Goal: Task Accomplishment & Management: Manage account settings

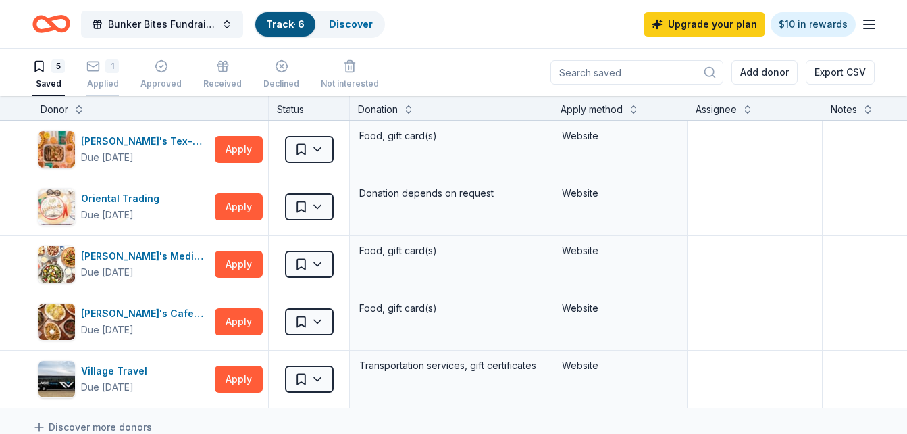
click at [97, 72] on icon "button" at bounding box center [93, 66] width 14 height 14
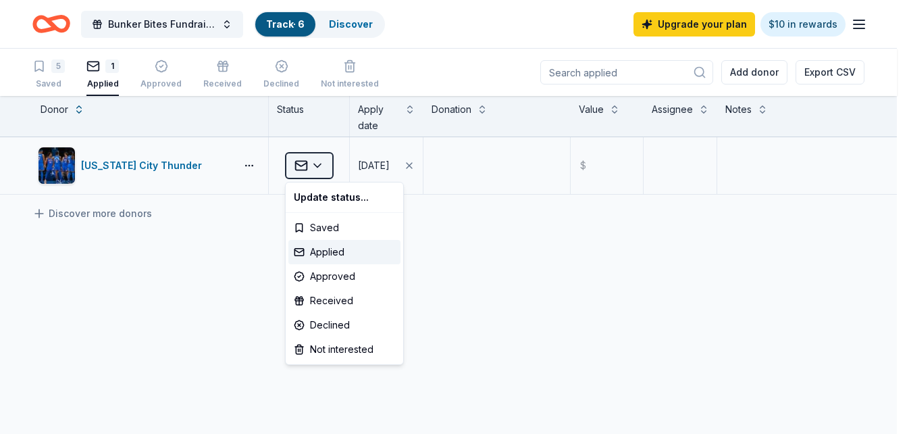
click at [320, 170] on html "Bunker Bites Fundraising event for the Coffee Bunker aka Honor Bunker Track · 6…" at bounding box center [453, 217] width 907 height 434
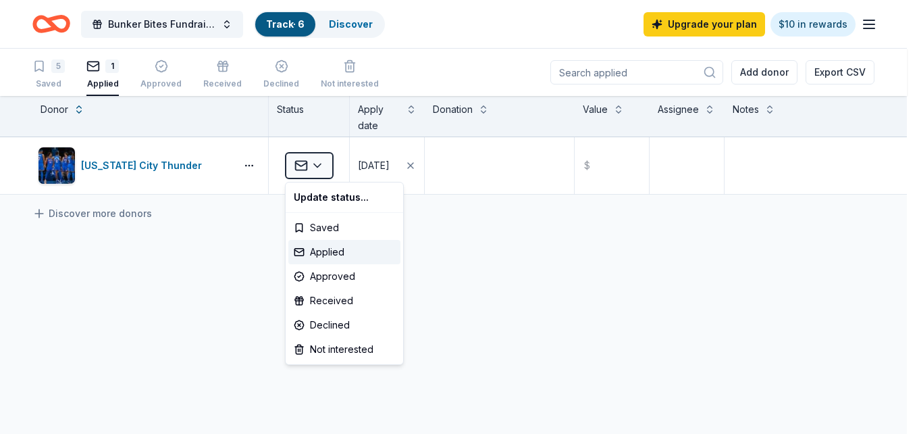
click at [245, 166] on html "Bunker Bites Fundraising event for the Coffee Bunker aka Honor Bunker Track · 6…" at bounding box center [458, 217] width 917 height 434
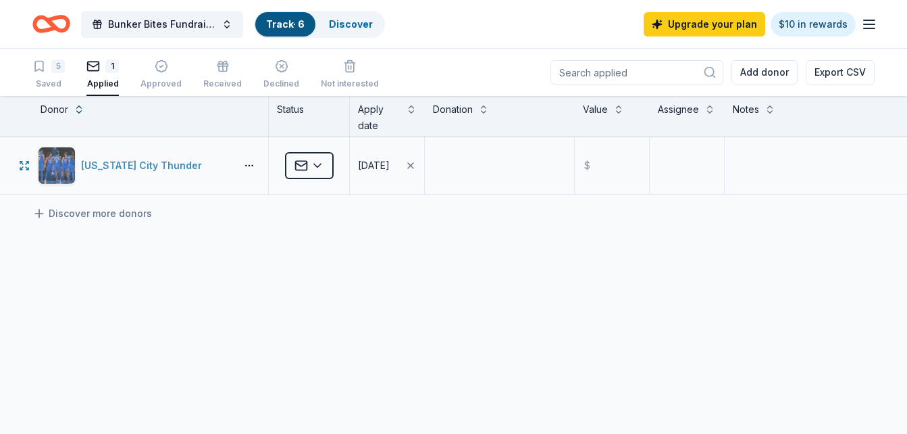
click at [93, 170] on div "[US_STATE] City Thunder" at bounding box center [144, 165] width 126 height 16
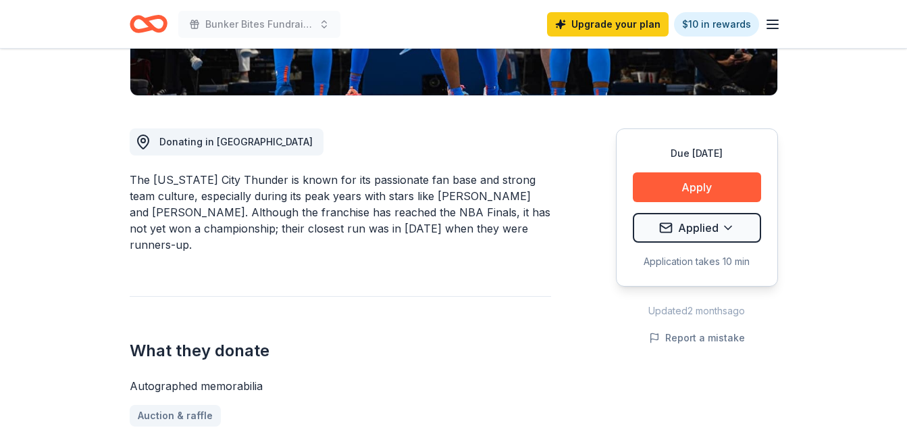
scroll to position [224, 0]
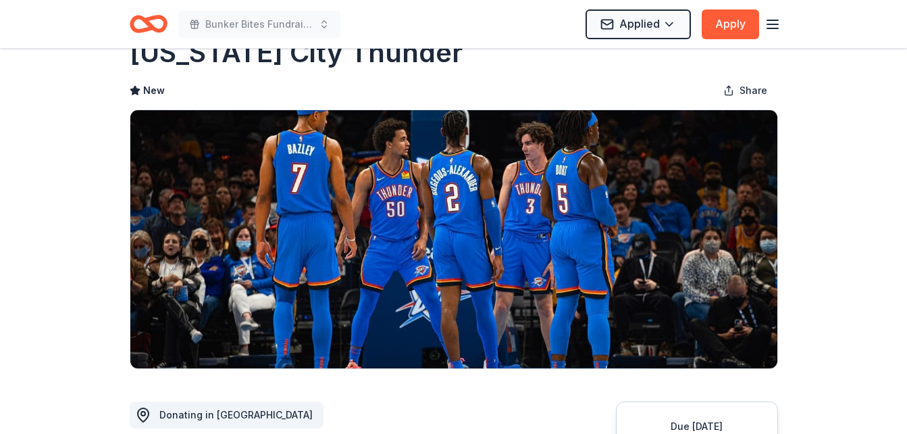
scroll to position [0, 0]
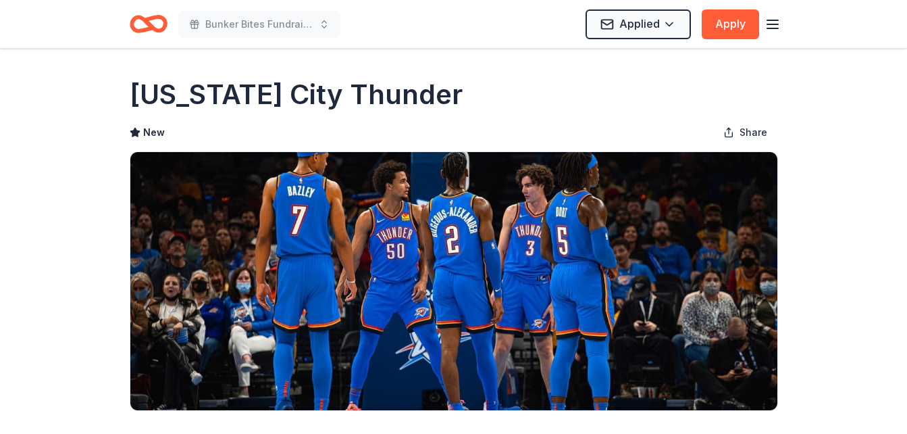
click at [780, 24] on icon "button" at bounding box center [773, 24] width 16 height 16
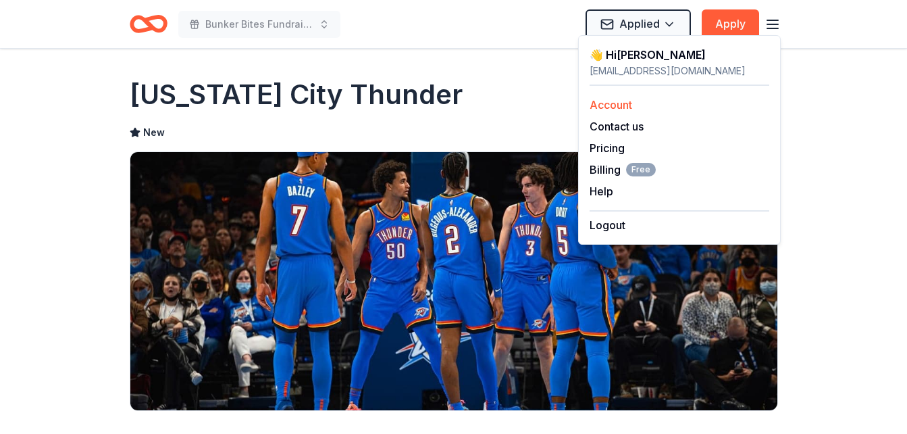
click at [618, 99] on link "Account" at bounding box center [611, 105] width 43 height 14
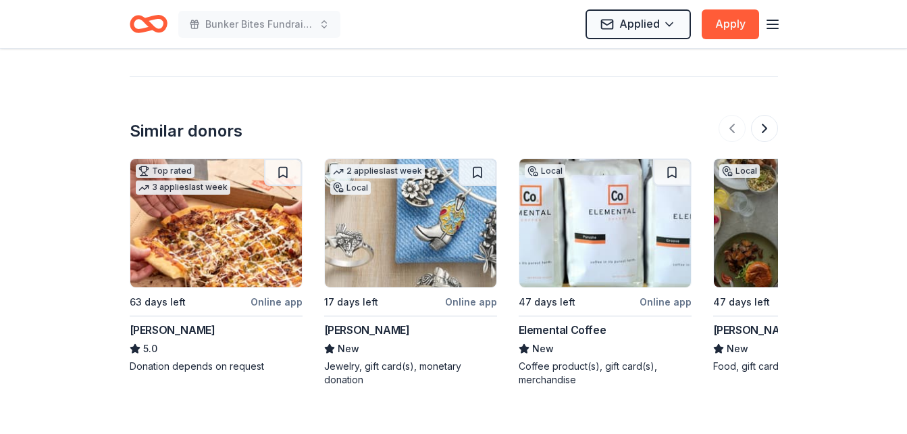
scroll to position [1389, 0]
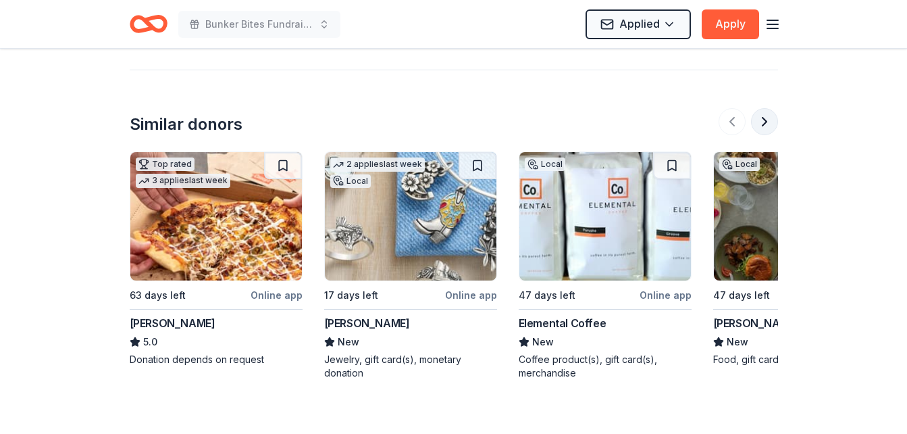
click at [765, 108] on button at bounding box center [764, 121] width 27 height 27
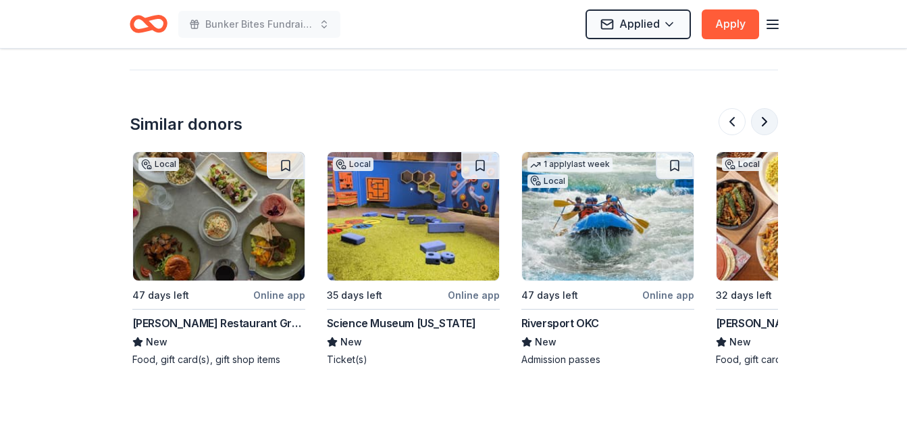
scroll to position [0, 584]
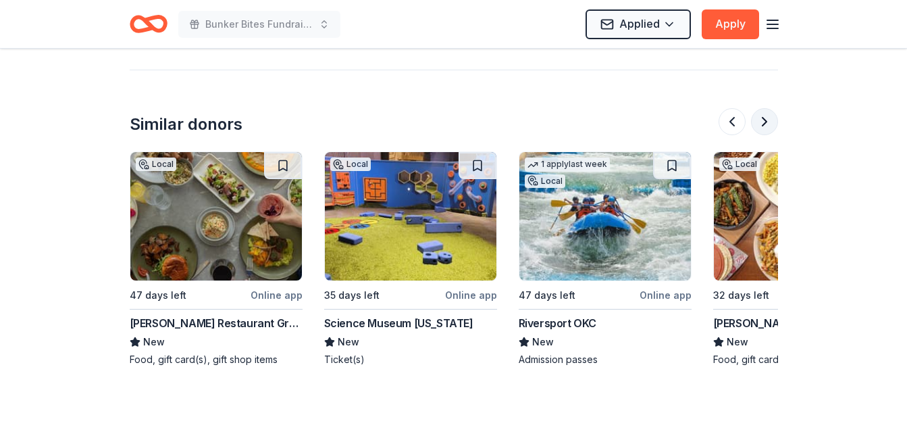
click at [765, 108] on button at bounding box center [764, 121] width 27 height 27
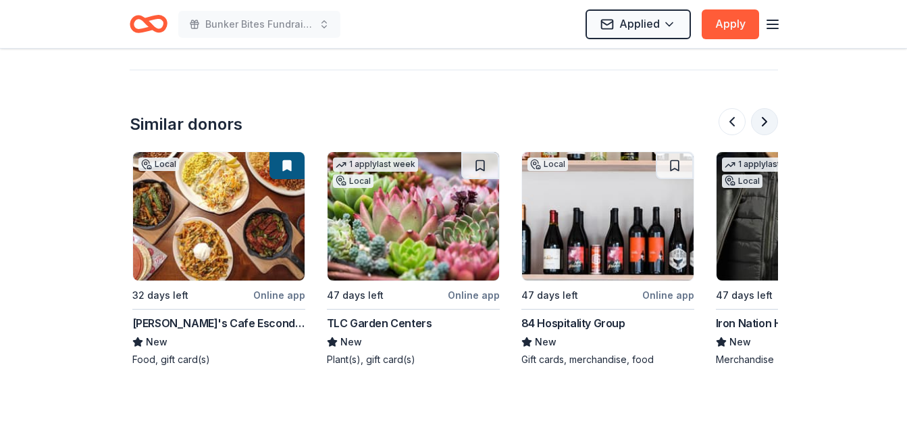
scroll to position [0, 1167]
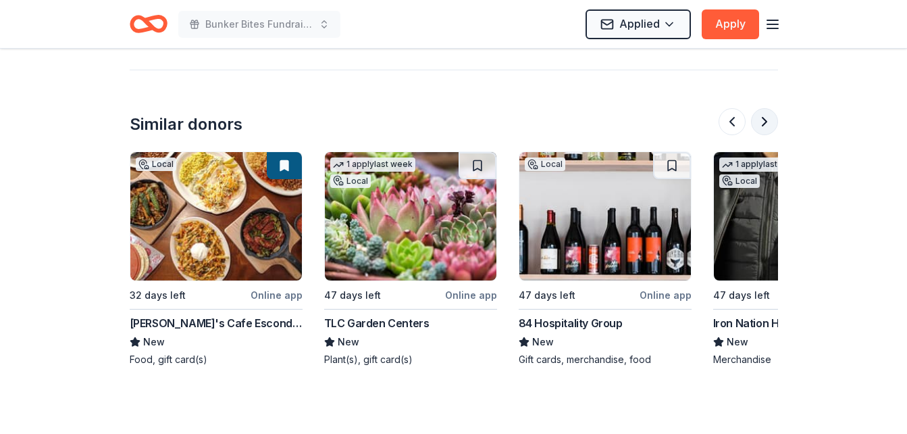
click at [765, 108] on button at bounding box center [764, 121] width 27 height 27
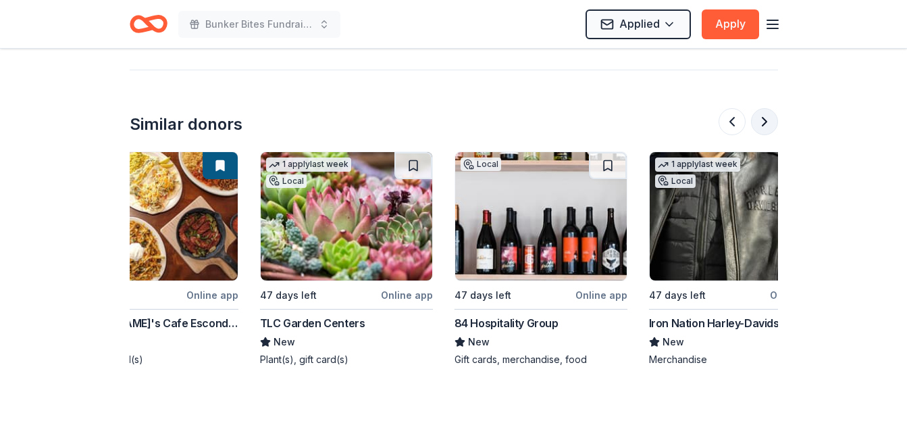
scroll to position [0, 1275]
